Goal: Communication & Community: Answer question/provide support

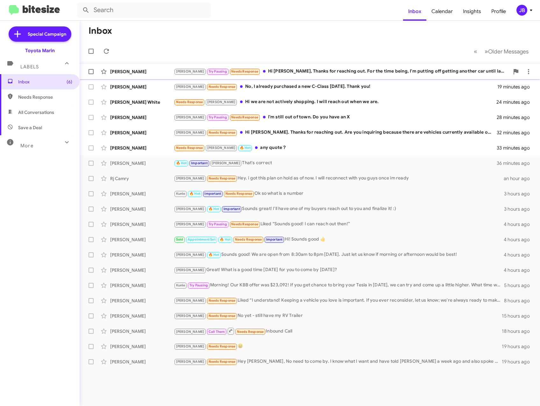
click at [261, 73] on div "[PERSON_NAME] Pausing Needs Response Hi [PERSON_NAME], Thanks for reaching out.…" at bounding box center [342, 71] width 336 height 7
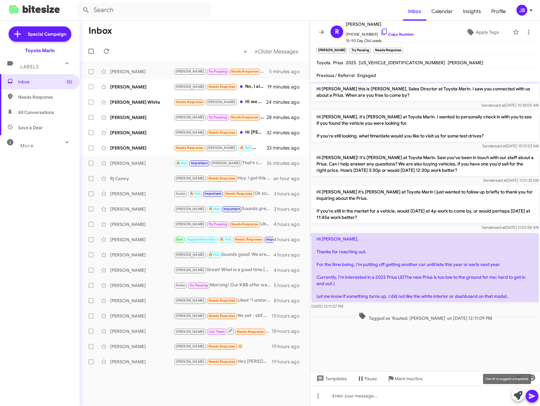
click at [518, 396] on icon at bounding box center [517, 395] width 9 height 9
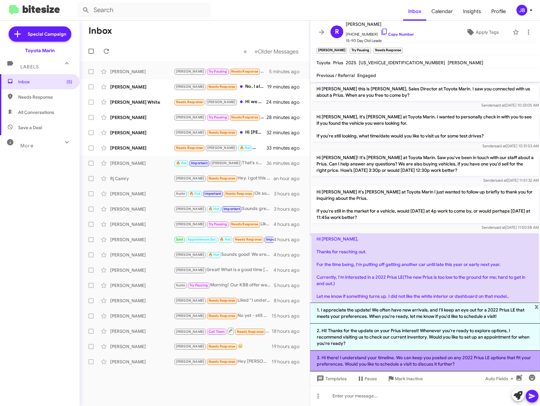
click at [441, 362] on li "3. Hi there! I understand your timeline. We can keep you posted on any 2022 Pri…" at bounding box center [425, 361] width 230 height 21
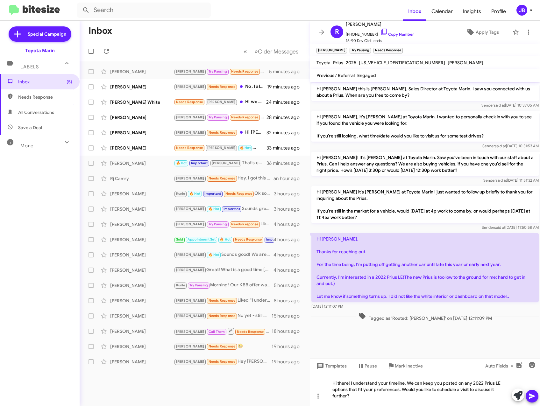
click at [530, 394] on icon at bounding box center [532, 396] width 6 height 5
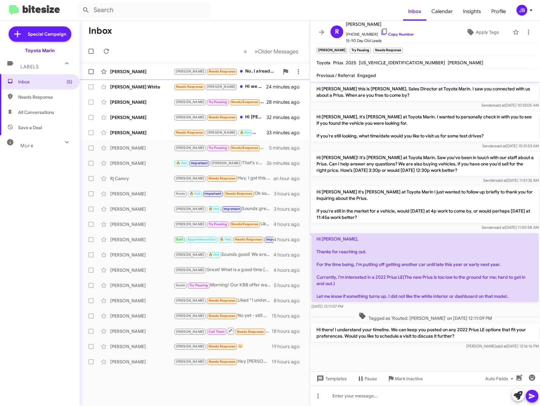
click at [142, 70] on div "[PERSON_NAME]" at bounding box center [142, 71] width 64 height 6
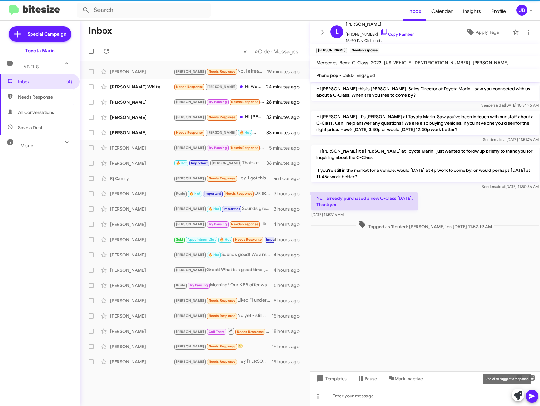
click at [516, 394] on icon at bounding box center [517, 395] width 9 height 9
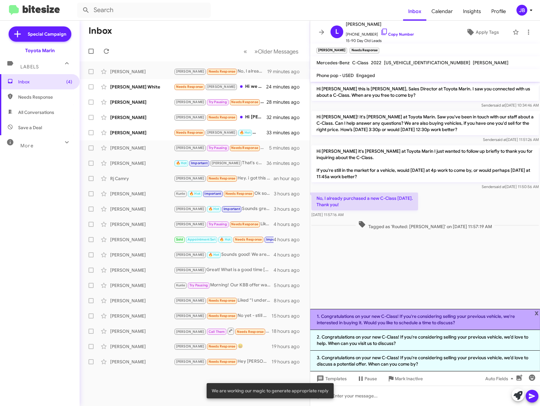
click at [401, 322] on li "1. Congratulations on your new C-Class! If you're considering selling your prev…" at bounding box center [425, 319] width 230 height 21
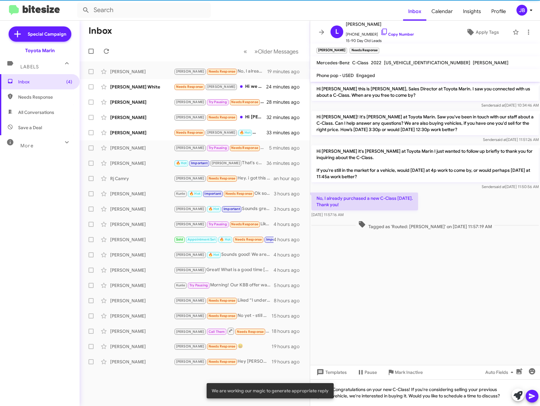
click at [530, 397] on icon at bounding box center [532, 396] width 6 height 5
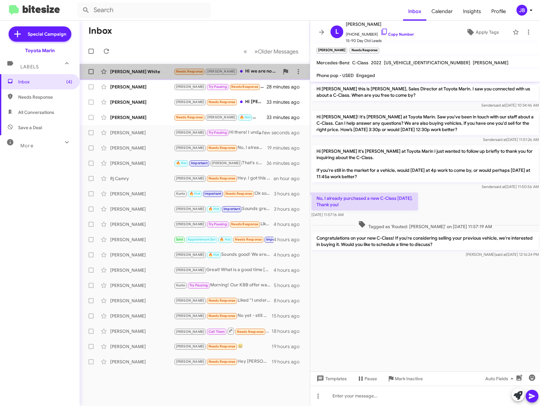
click at [123, 70] on div "[PERSON_NAME] White" at bounding box center [142, 71] width 64 height 6
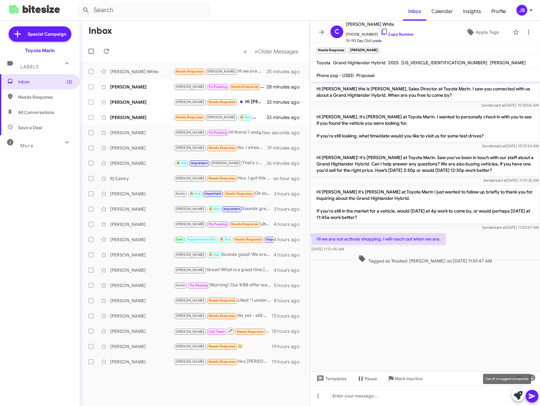
click at [518, 398] on icon at bounding box center [517, 395] width 9 height 9
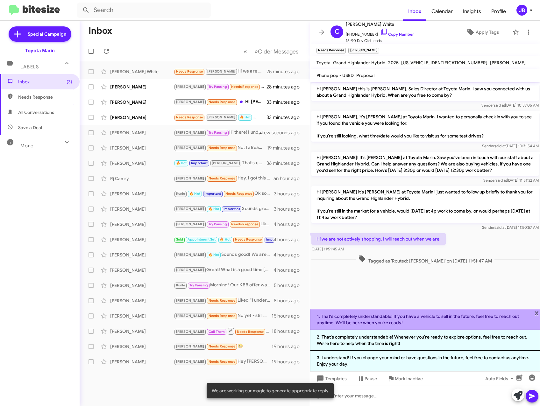
click at [459, 317] on li "1. That's completely understandable! If you have a vehicle to sell in the futur…" at bounding box center [425, 319] width 230 height 21
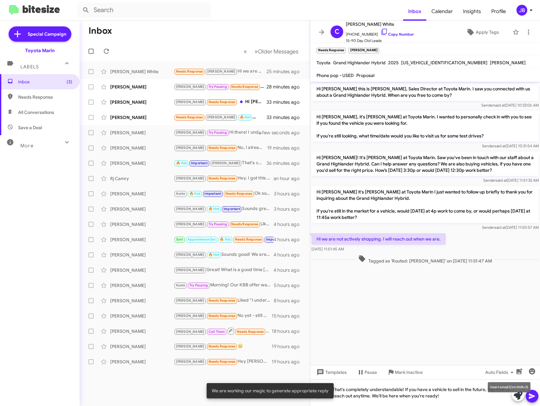
click at [530, 396] on mat-tooltip-component "Insert emoji (Ctrl+Shift+2)" at bounding box center [509, 387] width 52 height 19
click at [533, 396] on icon at bounding box center [532, 396] width 6 height 5
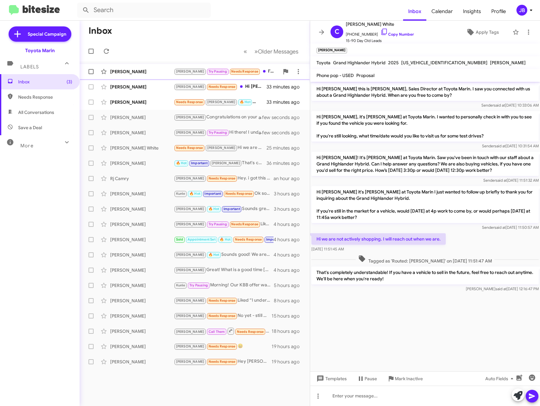
click at [145, 70] on div "[PERSON_NAME]" at bounding box center [142, 71] width 64 height 6
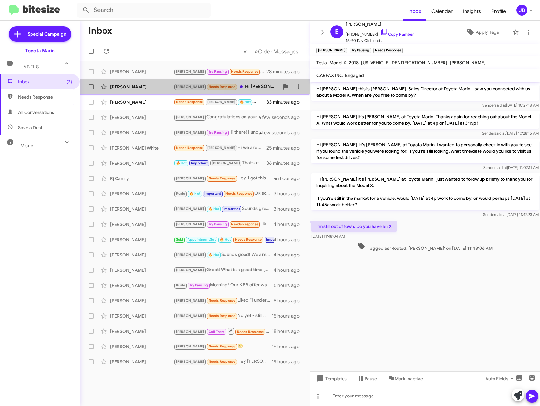
click at [146, 86] on div "[PERSON_NAME]" at bounding box center [142, 87] width 64 height 6
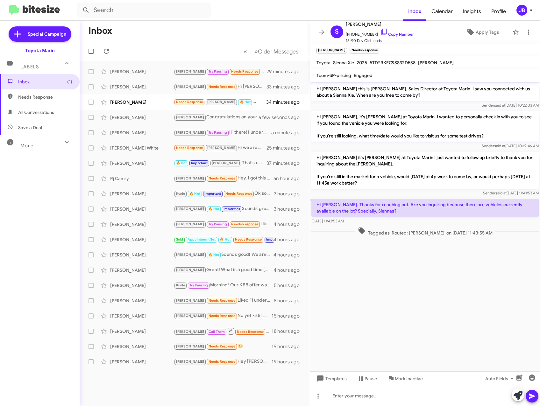
drag, startPoint x: 152, startPoint y: 87, endPoint x: 152, endPoint y: 55, distance: 31.5
click at [151, 37] on mat-toolbar-row "Inbox" at bounding box center [195, 31] width 230 height 20
click at [123, 102] on div "[PERSON_NAME]" at bounding box center [142, 102] width 64 height 6
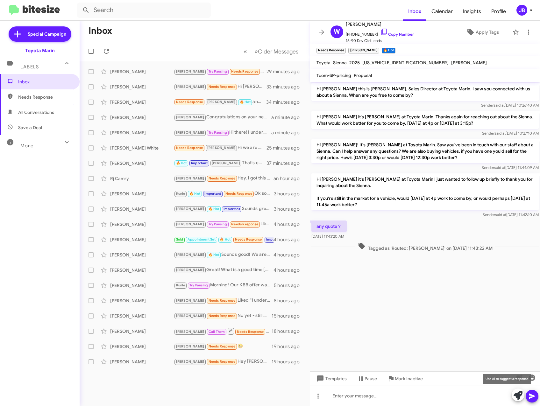
click at [515, 394] on icon at bounding box center [517, 395] width 9 height 9
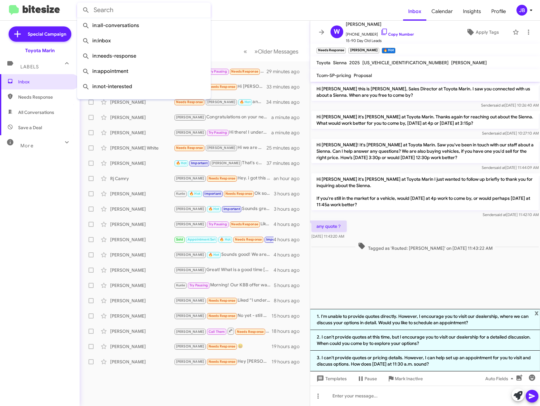
click at [206, 17] on input "text" at bounding box center [144, 10] width 134 height 15
